Goal: Navigation & Orientation: Go to known website

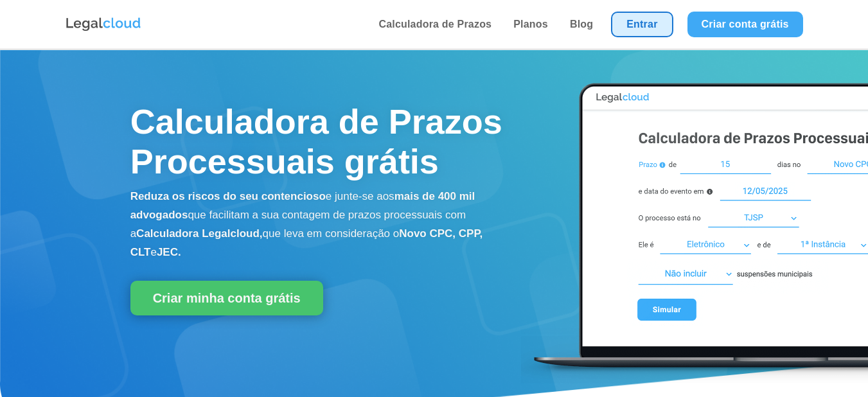
click at [618, 21] on link "Entrar" at bounding box center [642, 25] width 62 height 26
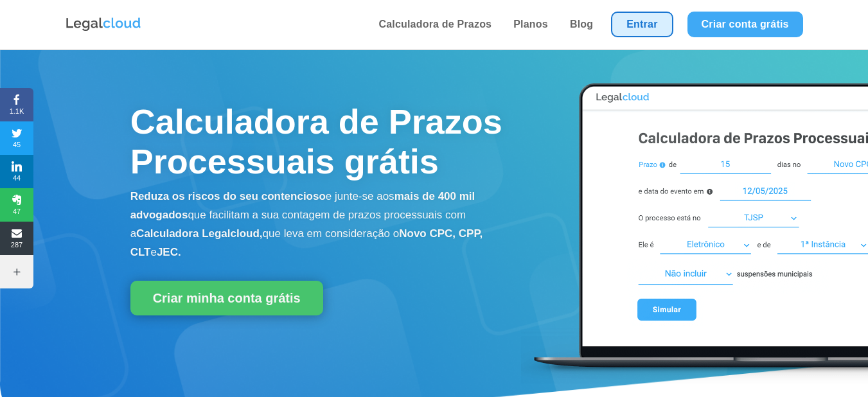
click at [636, 26] on link "Entrar" at bounding box center [642, 25] width 62 height 26
